Goal: Task Accomplishment & Management: Manage account settings

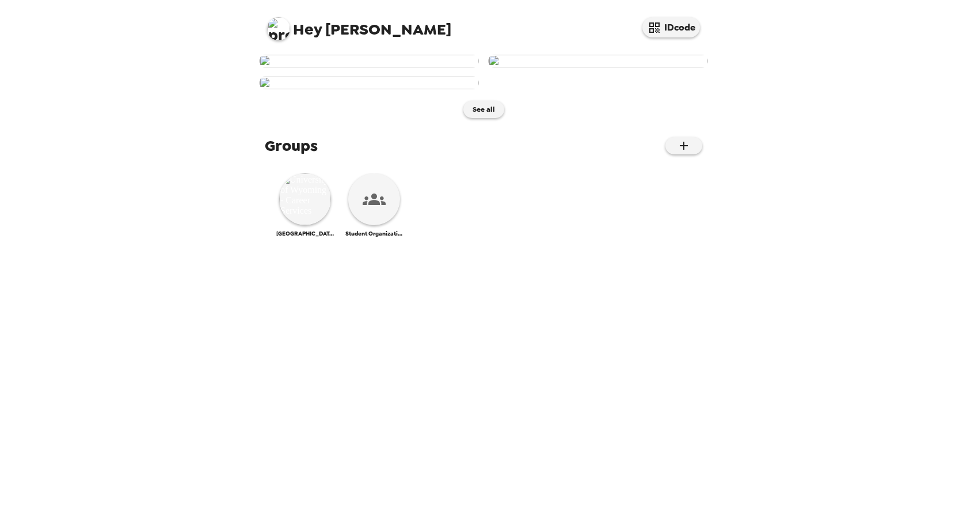
scroll to position [247, 0]
click at [305, 225] on img at bounding box center [305, 199] width 52 height 52
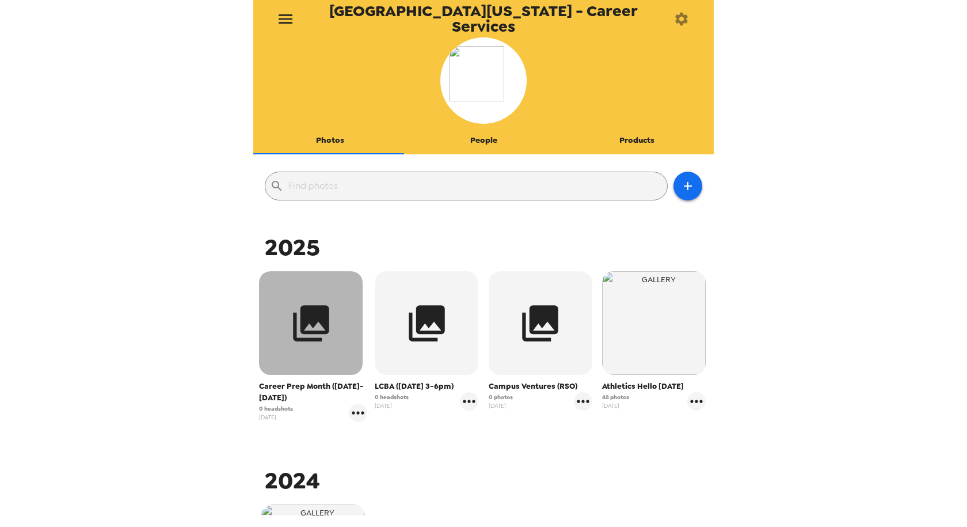
click at [299, 329] on icon "button" at bounding box center [311, 323] width 43 height 43
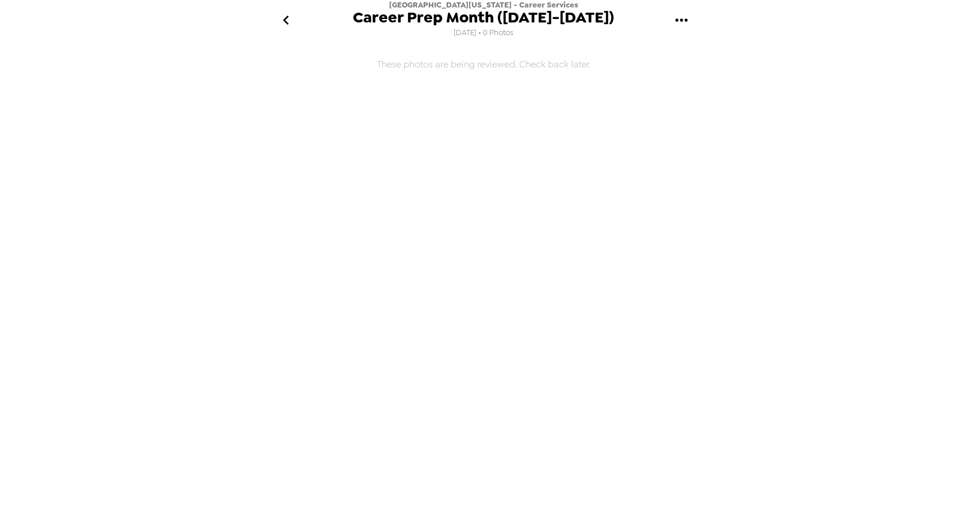
click at [687, 21] on icon "gallery menu" at bounding box center [682, 20] width 18 height 18
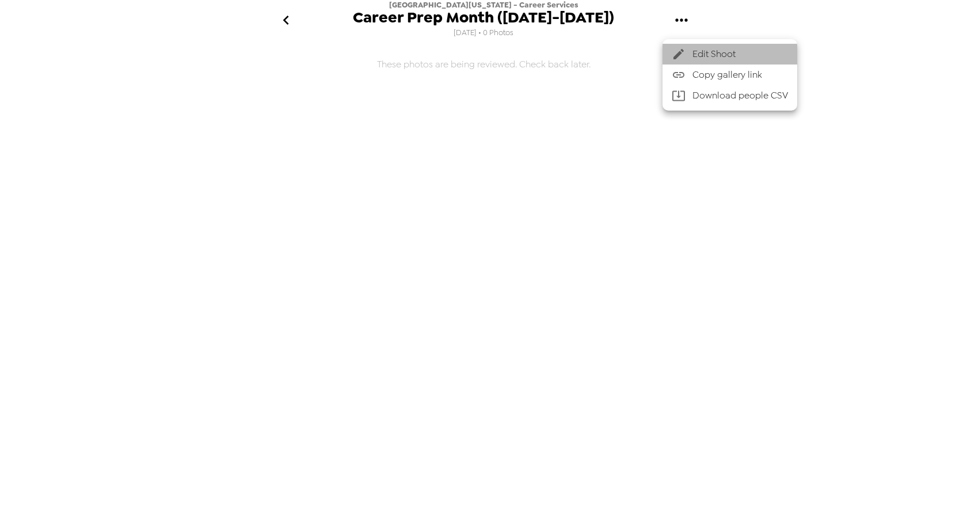
click at [686, 54] on div at bounding box center [682, 54] width 21 height 14
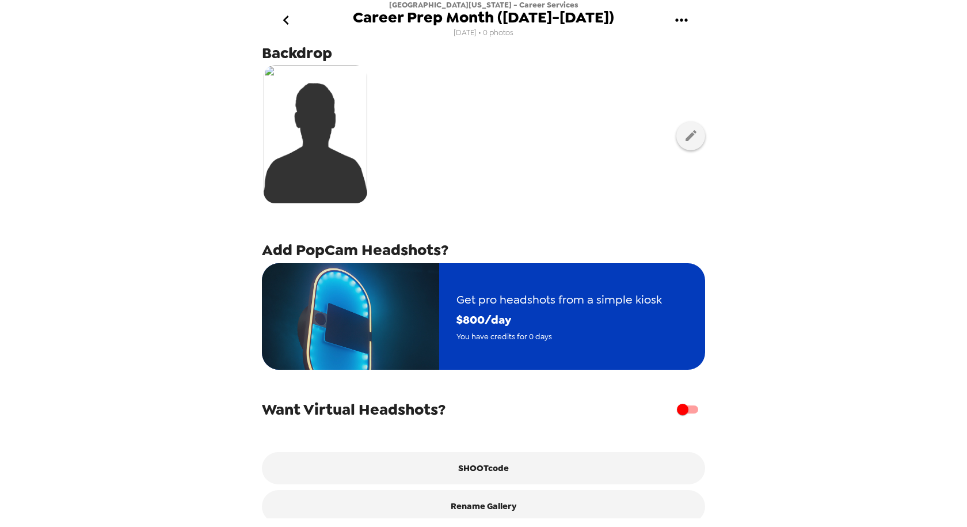
scroll to position [55, 0]
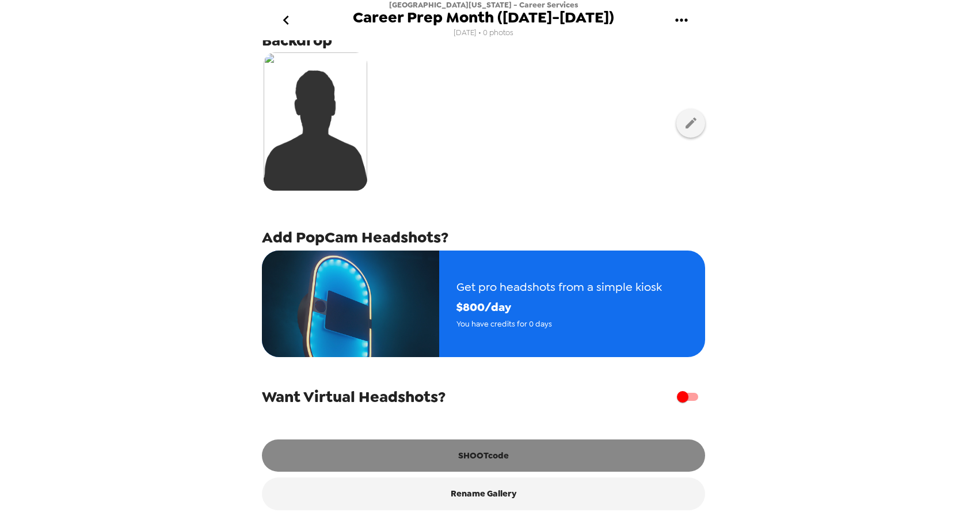
click at [497, 456] on button "SHOOTcode" at bounding box center [483, 455] width 443 height 32
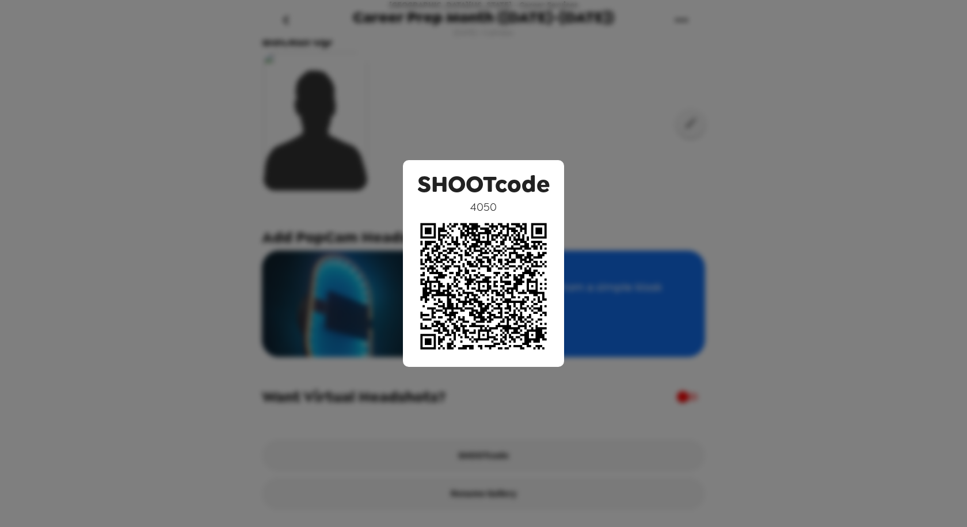
click at [641, 159] on div "SHOOTcode 4050" at bounding box center [483, 263] width 967 height 527
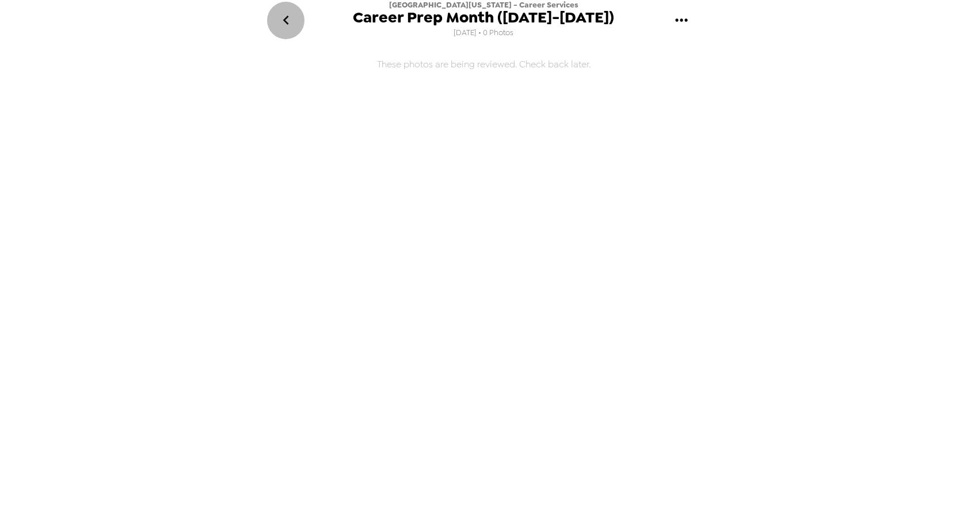
click at [286, 25] on icon "go back" at bounding box center [286, 20] width 18 height 18
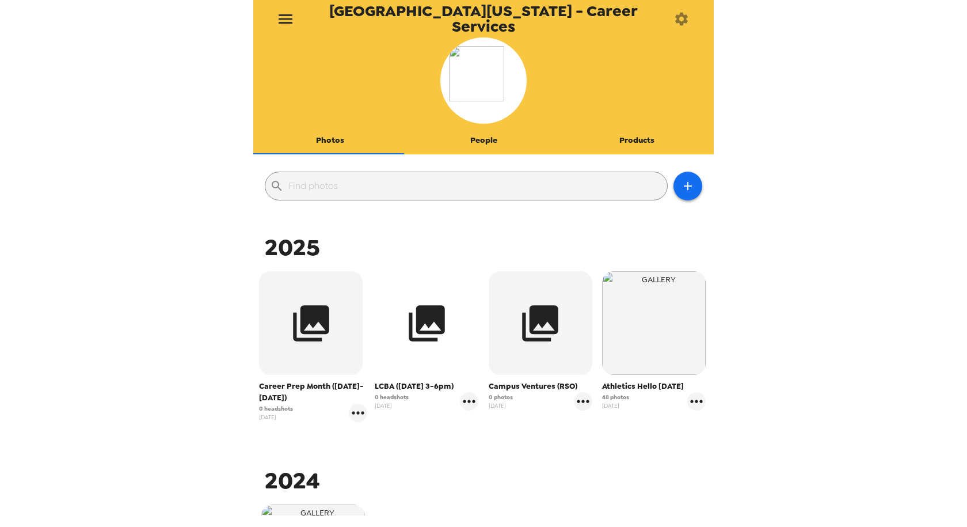
click at [444, 340] on icon "button" at bounding box center [426, 323] width 43 height 43
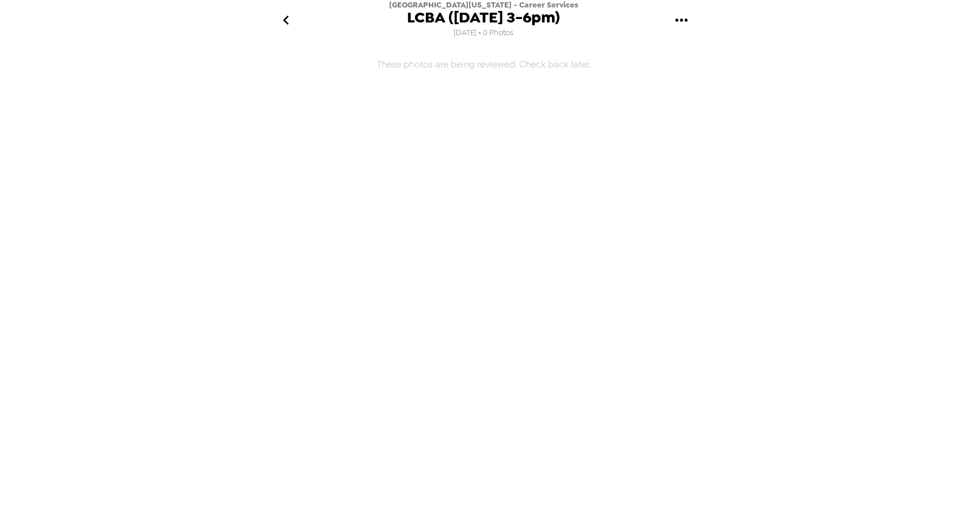
click at [680, 17] on icon "gallery menu" at bounding box center [682, 20] width 18 height 18
click at [687, 50] on div at bounding box center [682, 54] width 21 height 14
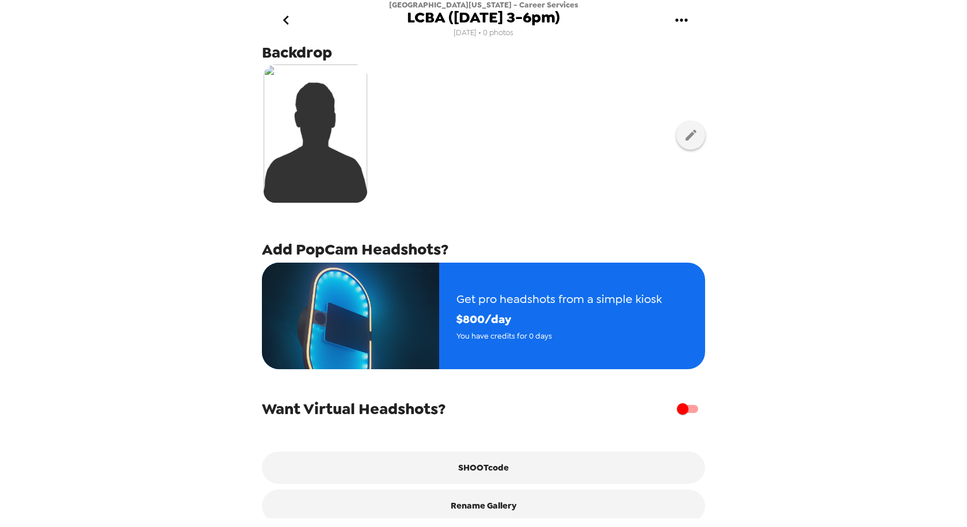
scroll to position [55, 0]
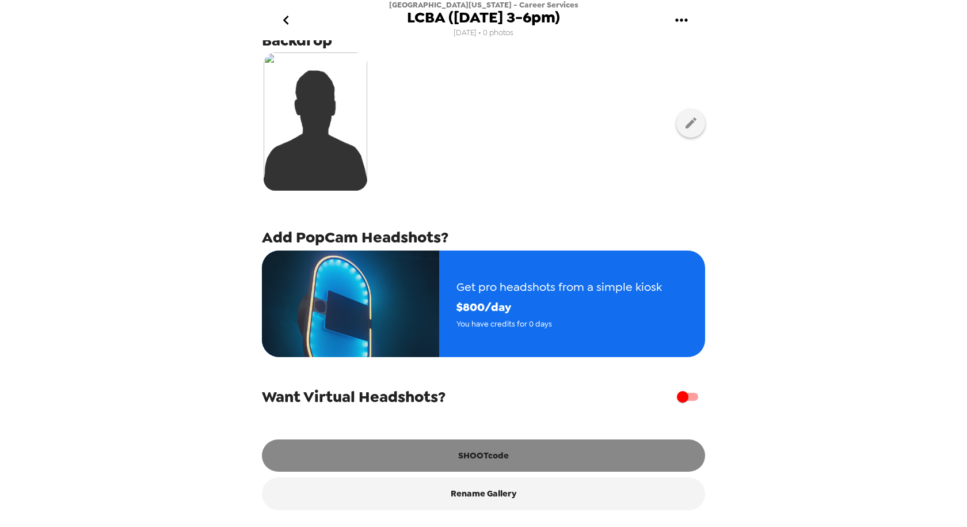
click at [482, 457] on button "SHOOTcode" at bounding box center [483, 455] width 443 height 32
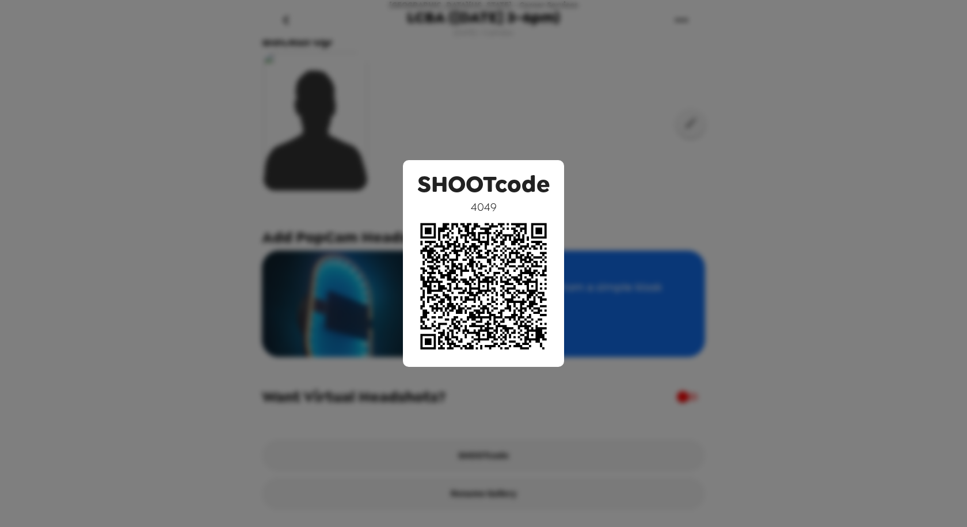
click at [553, 86] on div "SHOOTcode 4049" at bounding box center [483, 263] width 967 height 527
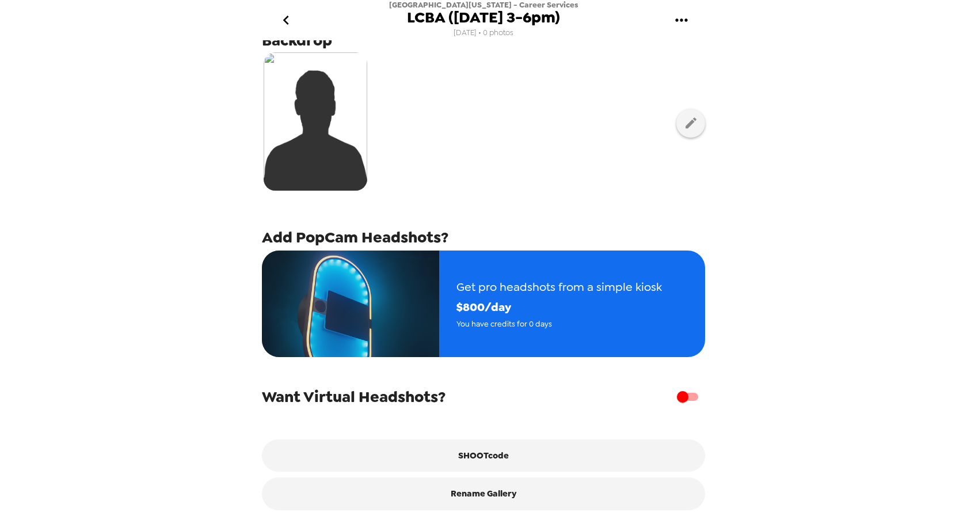
click at [283, 24] on icon "go back" at bounding box center [286, 20] width 18 height 18
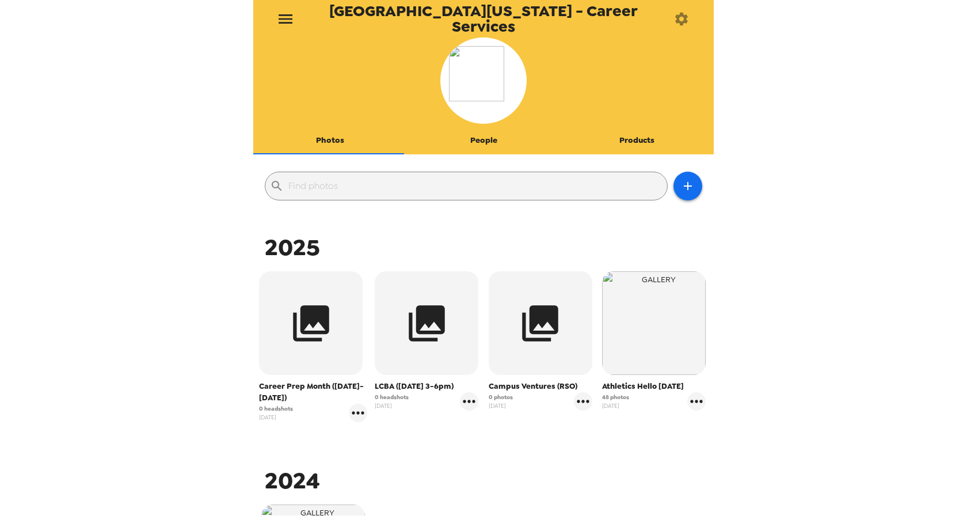
click at [535, 378] on div "Campus Ventures (RSO) 0 photos 8/29/25" at bounding box center [541, 340] width 104 height 139
click at [577, 401] on icon "gallery menu" at bounding box center [583, 401] width 12 height 3
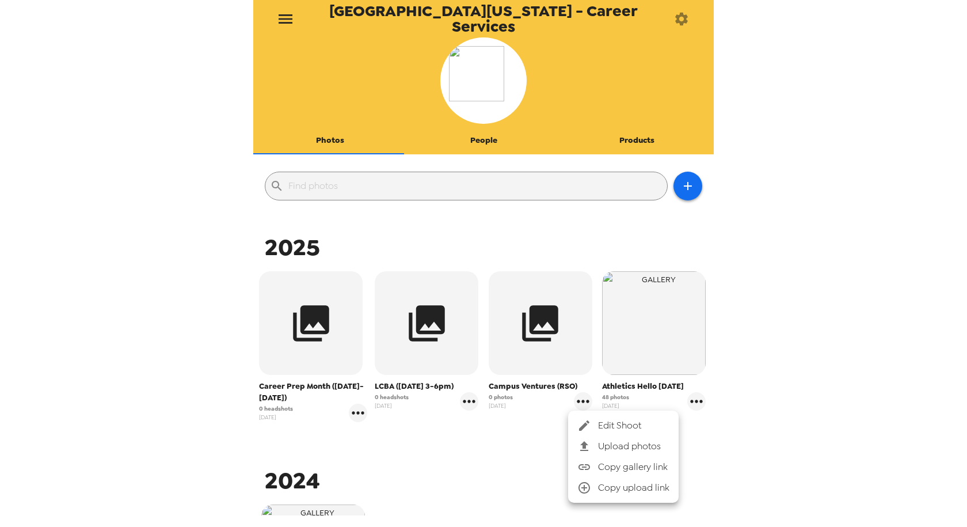
click at [589, 427] on icon at bounding box center [584, 426] width 14 height 14
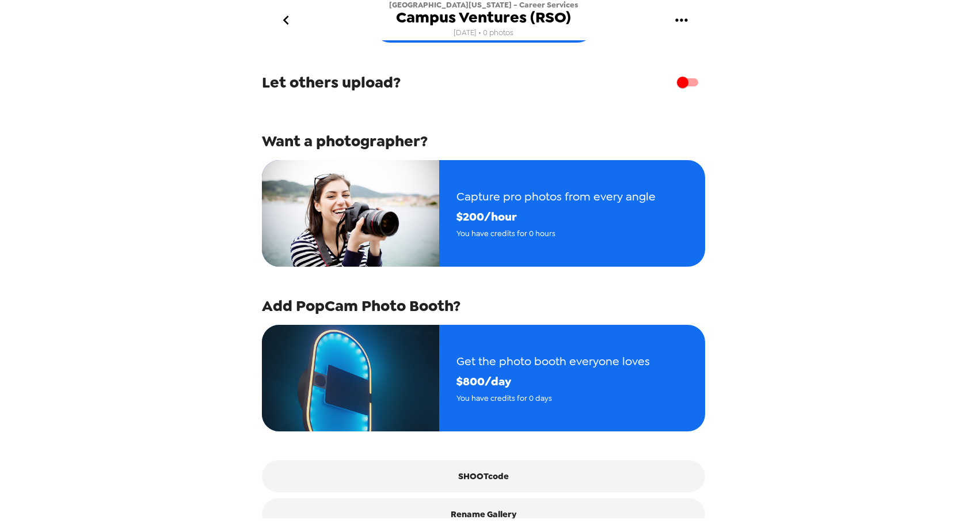
scroll to position [81, 0]
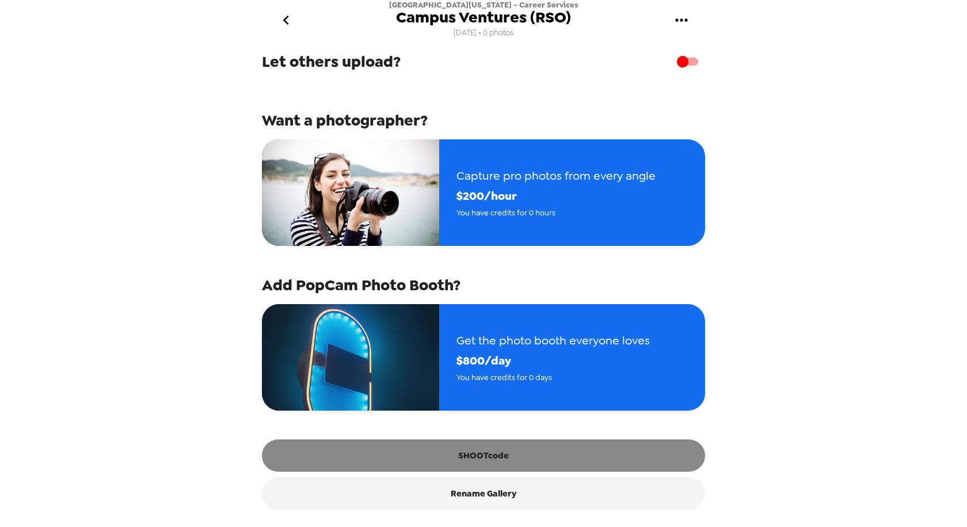
click at [489, 457] on button "SHOOTcode" at bounding box center [483, 455] width 443 height 32
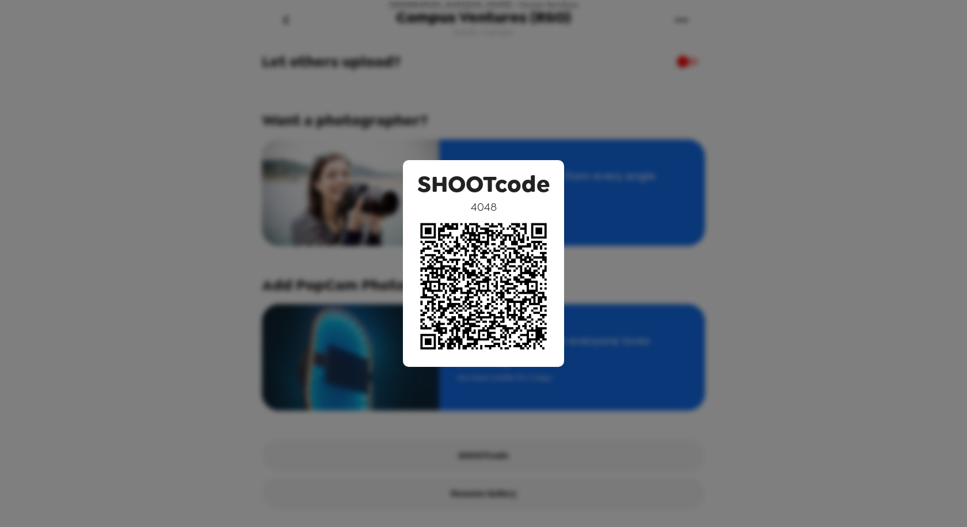
click at [618, 212] on div "SHOOTcode 4048" at bounding box center [483, 263] width 967 height 527
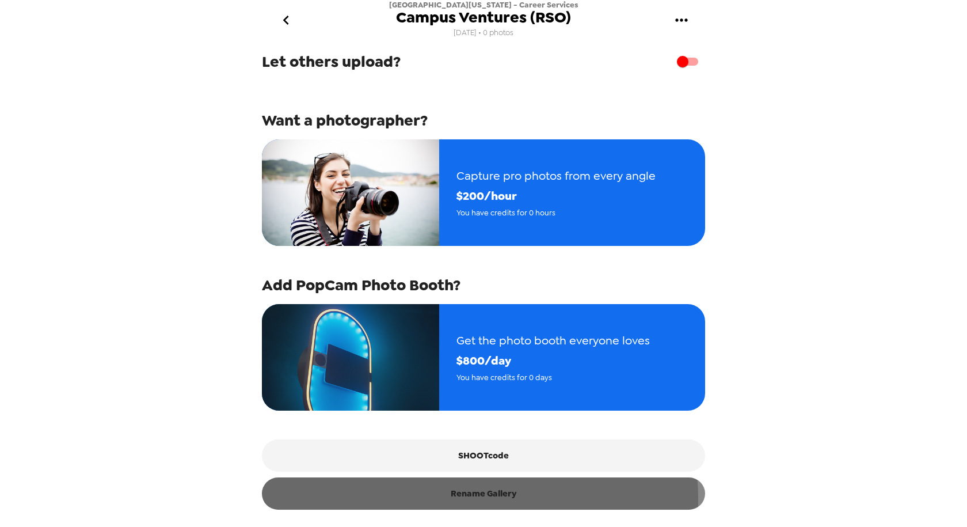
click at [462, 498] on button "Rename Gallery" at bounding box center [483, 493] width 443 height 32
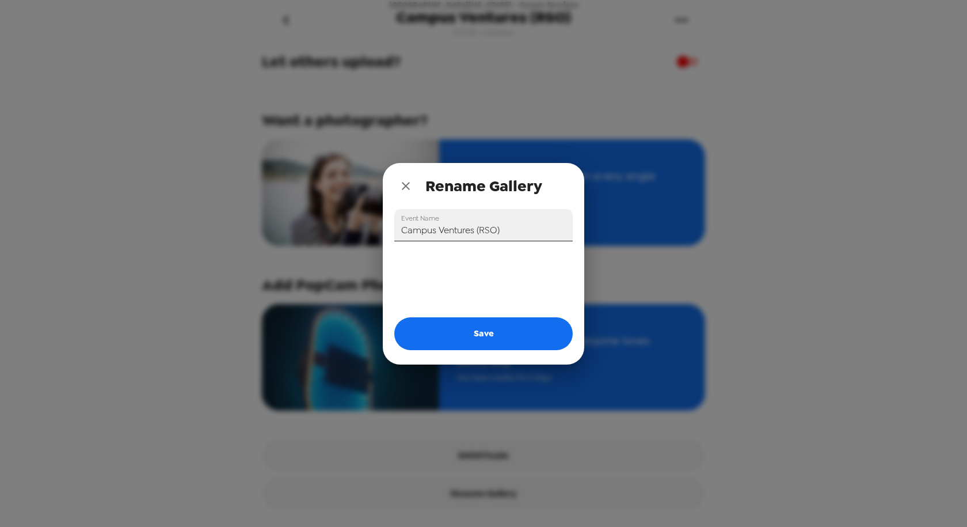
click at [512, 229] on input "Campus Ventures (RSO)" at bounding box center [483, 225] width 178 height 32
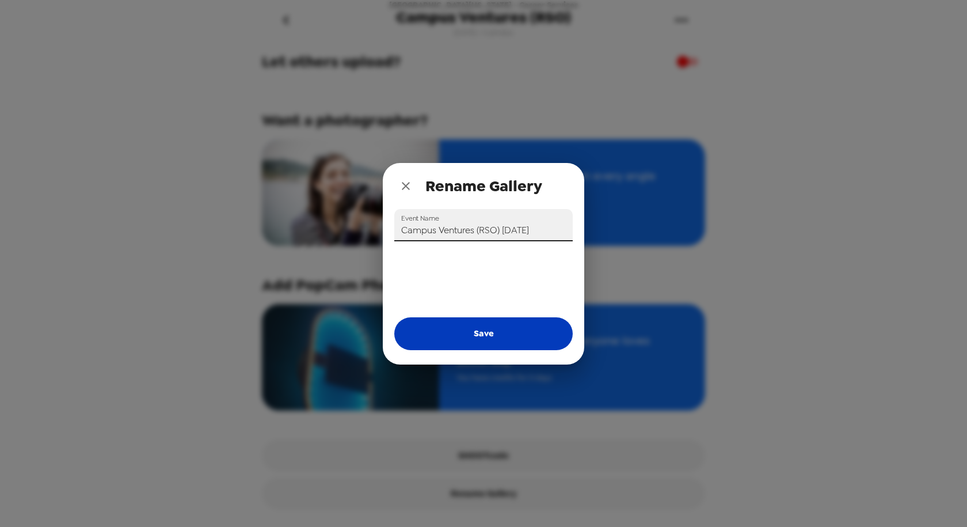
click at [483, 341] on button "Save" at bounding box center [483, 333] width 178 height 32
type input "Campus Ventures (RSO)"
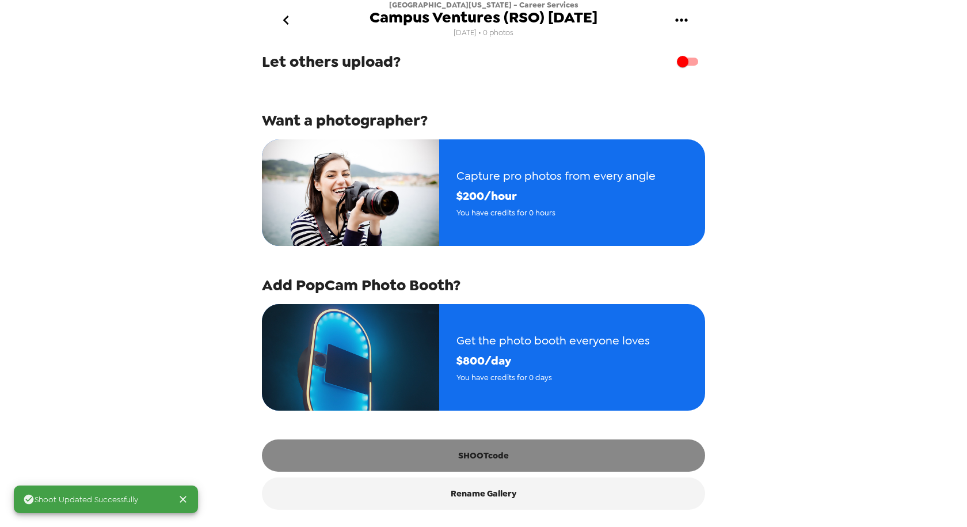
click at [481, 455] on button "SHOOTcode" at bounding box center [483, 455] width 443 height 32
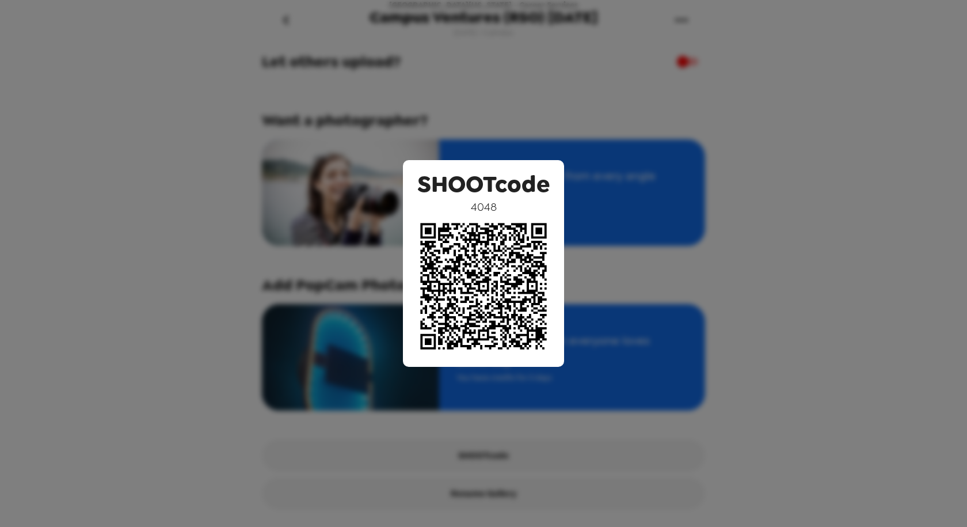
click at [535, 139] on div "SHOOTcode 4048" at bounding box center [483, 263] width 967 height 527
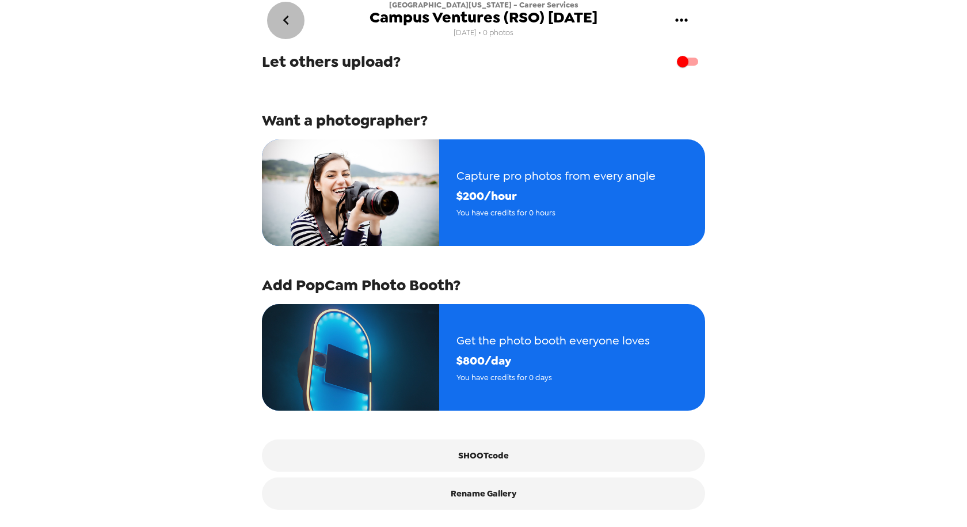
click at [292, 21] on icon "go back" at bounding box center [286, 20] width 18 height 18
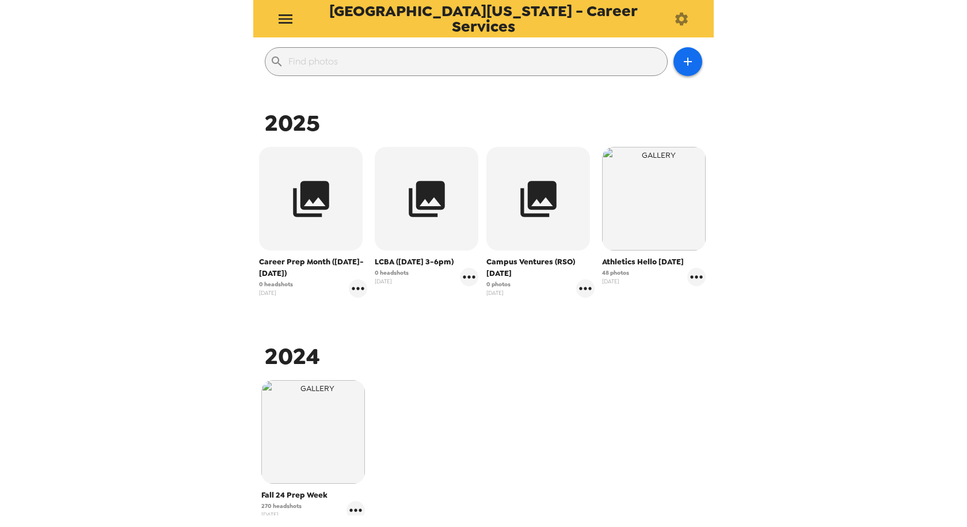
scroll to position [85, 0]
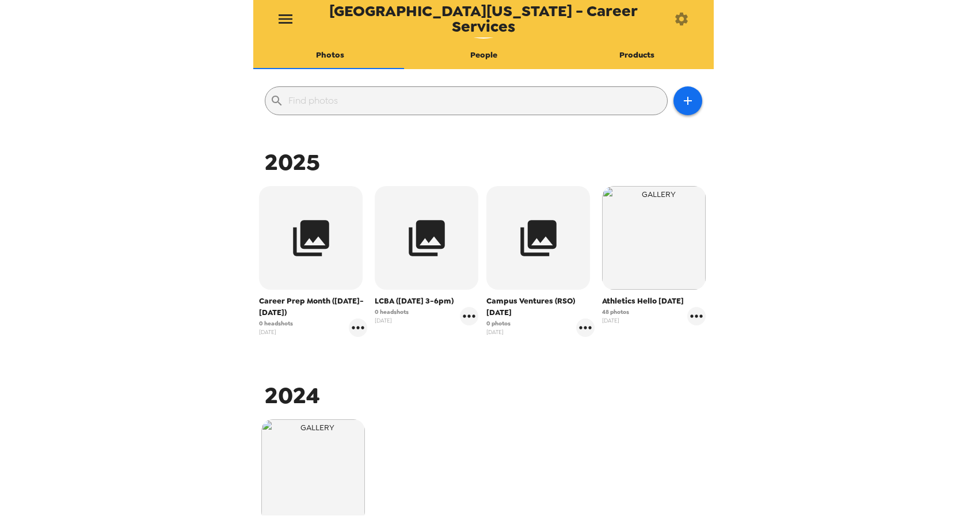
click at [378, 312] on span "0 headshots" at bounding box center [392, 311] width 34 height 9
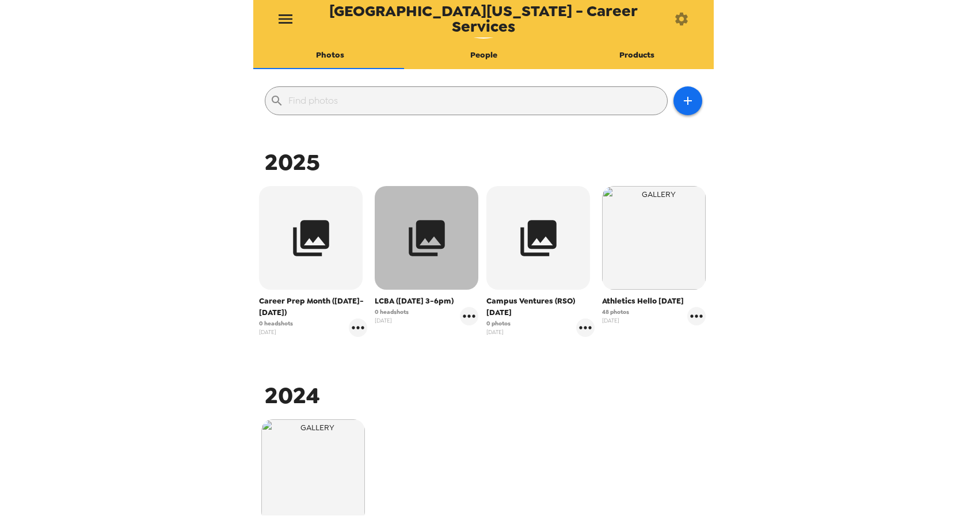
click at [424, 244] on icon "button" at bounding box center [426, 237] width 43 height 43
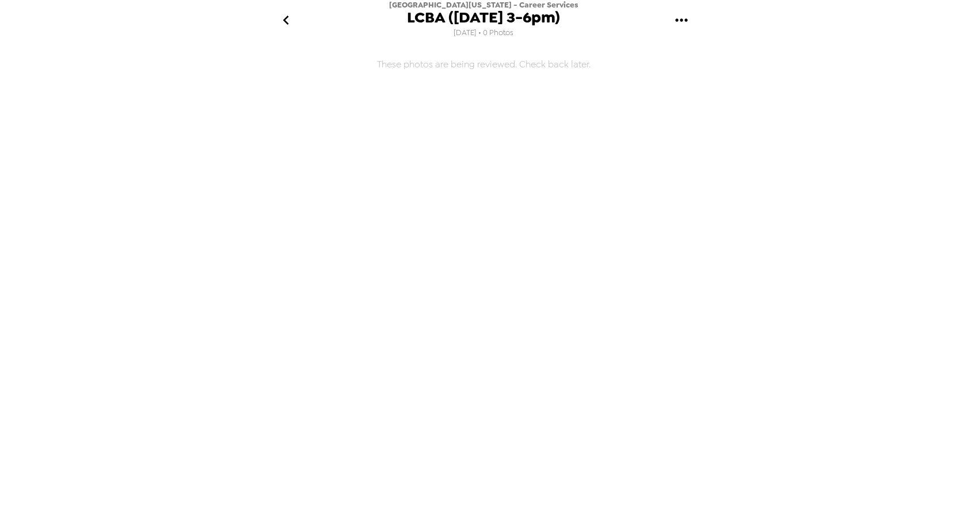
click at [686, 19] on icon "gallery menu" at bounding box center [681, 19] width 12 height 3
click at [695, 59] on span "Edit Shoot" at bounding box center [741, 54] width 96 height 14
click at [286, 20] on icon "go back" at bounding box center [286, 20] width 18 height 18
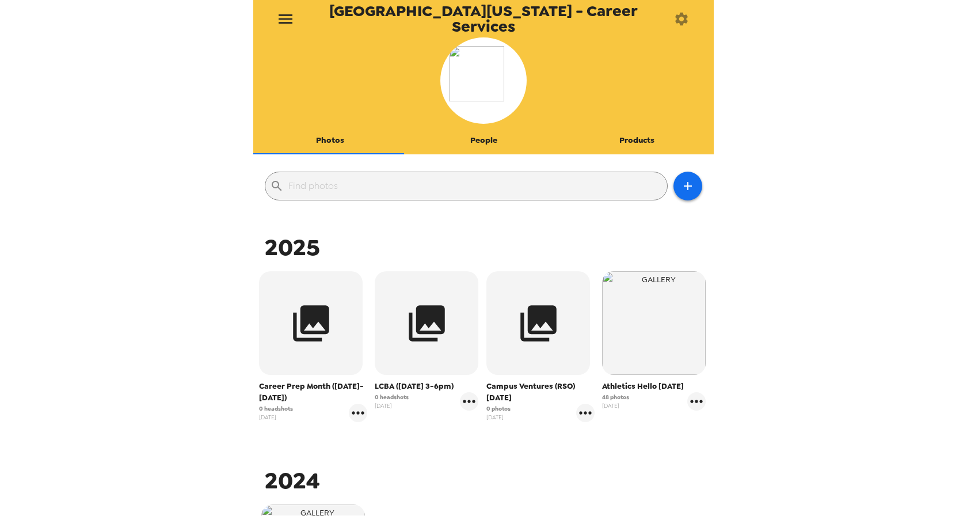
click at [306, 383] on span "Career Prep Month (Sept 2-30th)" at bounding box center [313, 392] width 108 height 23
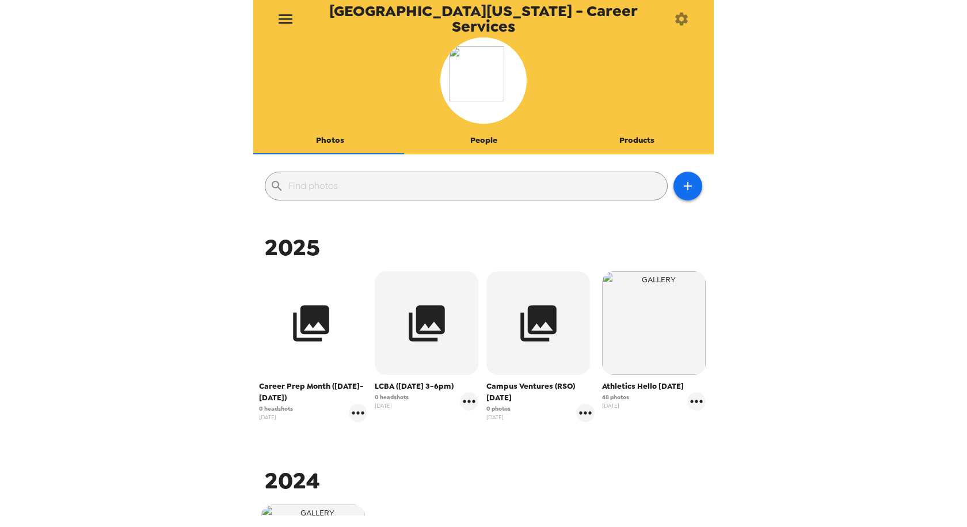
click at [311, 332] on icon "button" at bounding box center [311, 323] width 36 height 36
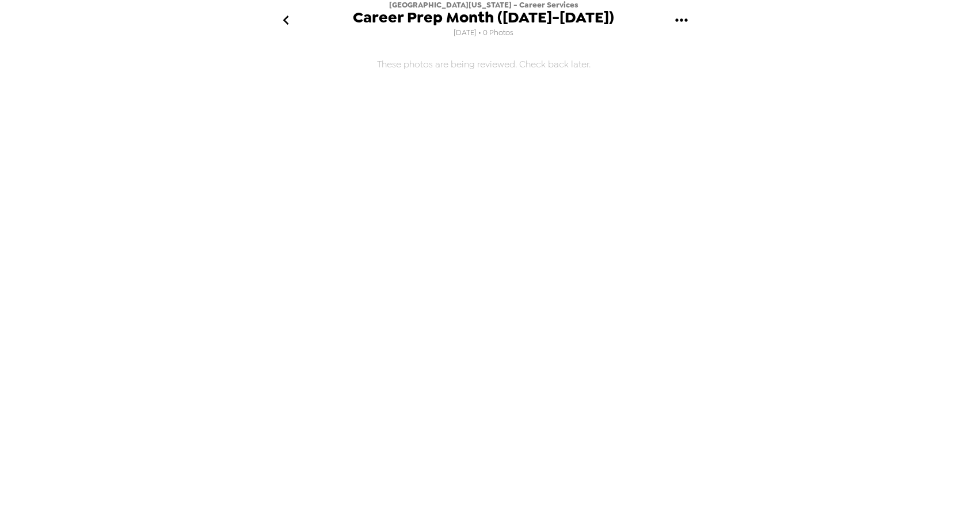
click at [683, 20] on icon "gallery menu" at bounding box center [682, 20] width 18 height 18
click at [687, 51] on div at bounding box center [682, 54] width 21 height 14
